Goal: Task Accomplishment & Management: Manage account settings

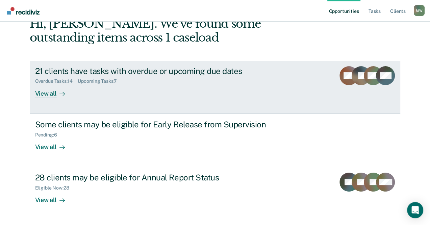
scroll to position [28, 0]
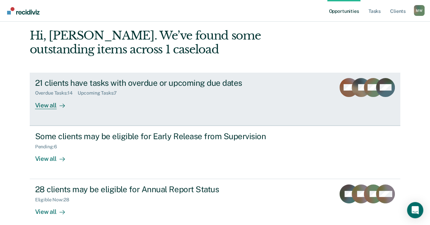
click at [73, 105] on div "View all" at bounding box center [54, 102] width 38 height 13
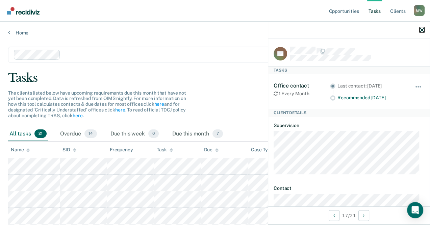
drag, startPoint x: 421, startPoint y: 29, endPoint x: 396, endPoint y: 18, distance: 28.3
click at [421, 29] on icon "button" at bounding box center [421, 30] width 5 height 5
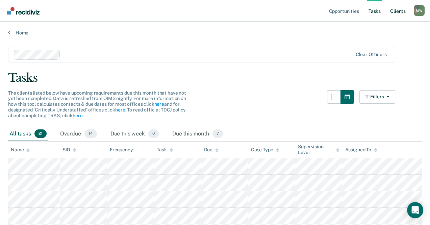
click at [397, 12] on link "Client s" at bounding box center [397, 11] width 18 height 22
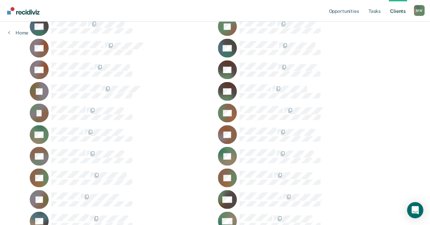
scroll to position [810, 0]
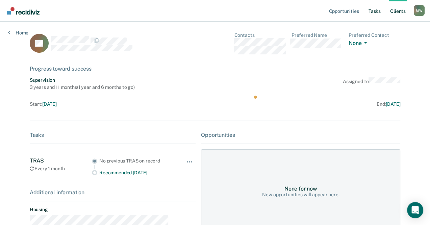
click at [378, 11] on link "Tasks" at bounding box center [374, 11] width 15 height 22
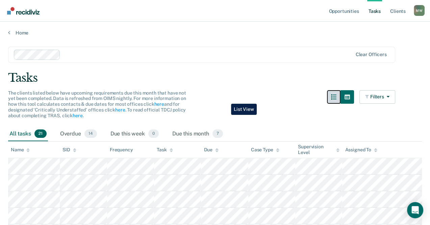
click at [331, 99] on icon "button" at bounding box center [333, 96] width 5 height 5
